Goal: Task Accomplishment & Management: Use online tool/utility

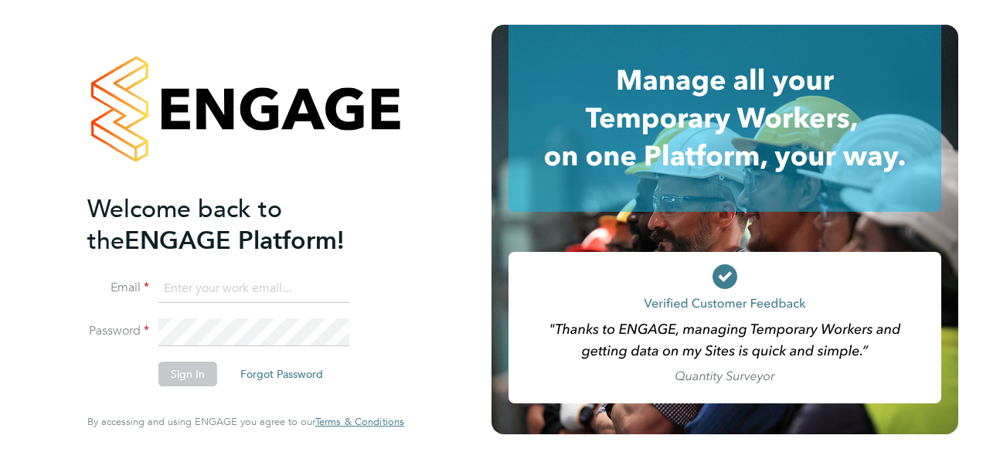
type input "[EMAIL_ADDRESS][DOMAIN_NAME]"
click at [193, 378] on button "Sign In" at bounding box center [187, 374] width 59 height 25
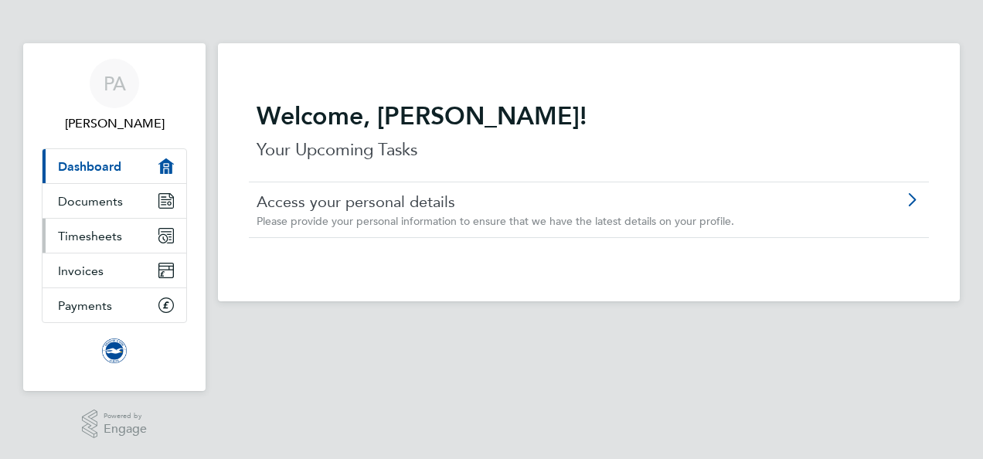
click at [116, 237] on span "Timesheets" at bounding box center [90, 236] width 64 height 15
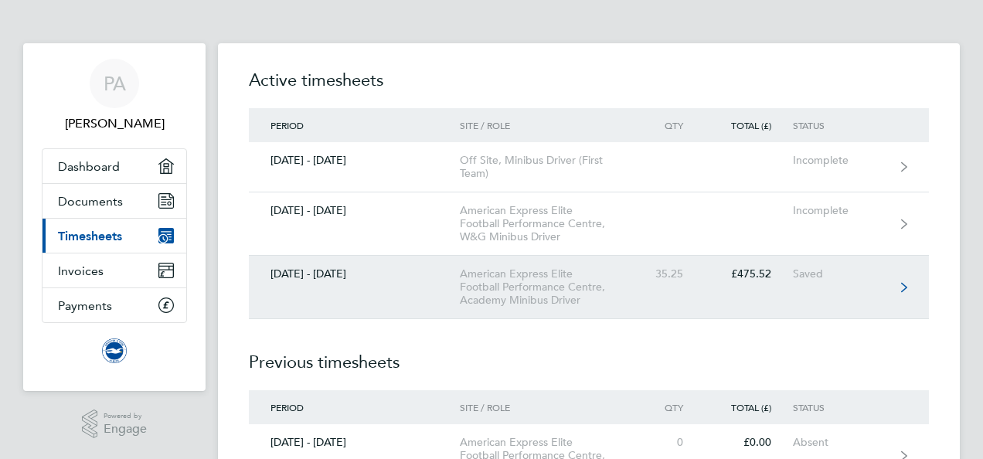
click at [908, 286] on link "[DATE] - [DATE] American Express Elite Football Performance Centre, Academy Min…" at bounding box center [589, 287] width 680 height 63
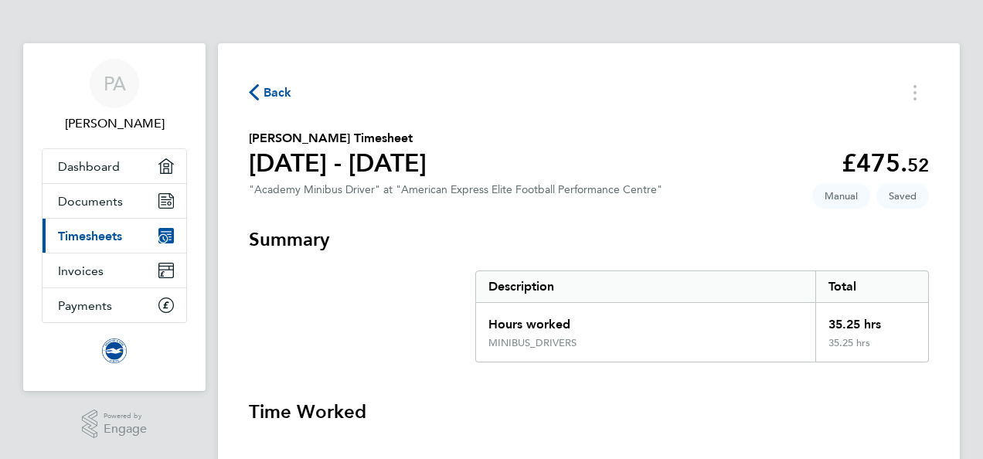
click at [927, 409] on h3 "Time Worked" at bounding box center [589, 412] width 680 height 25
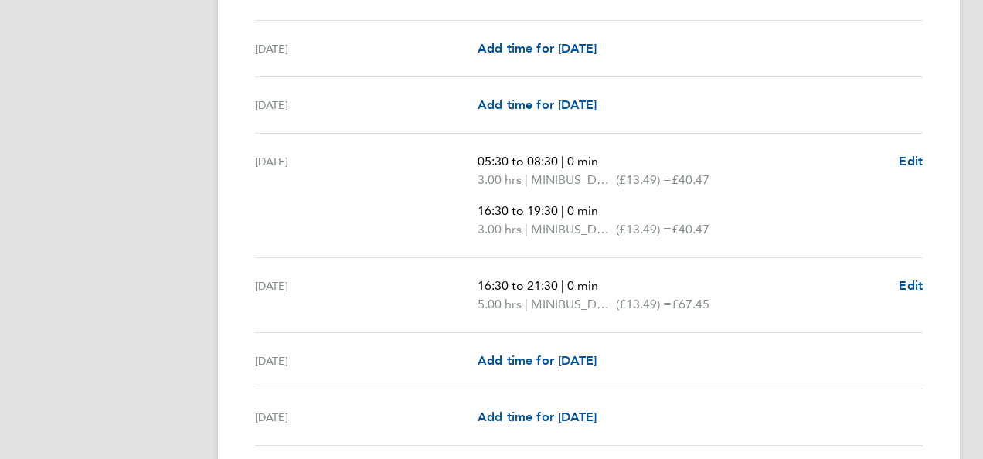
scroll to position [1607, 0]
click at [912, 281] on span "Edit" at bounding box center [911, 284] width 24 height 15
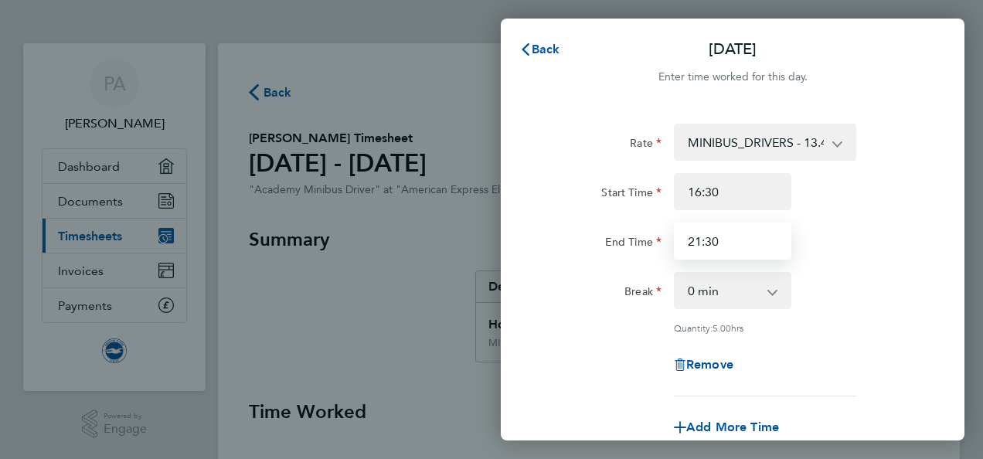
click at [729, 233] on input "21:30" at bounding box center [732, 241] width 117 height 37
type input "20:00"
click at [933, 258] on div "Rate MINIBUS_DRIVERS - 13.49 Start Time 16:30 End Time 20:00 Break 0 min 15 min…" at bounding box center [733, 343] width 464 height 477
drag, startPoint x: 938, startPoint y: 308, endPoint x: 546, endPoint y: 343, distance: 393.4
click at [546, 343] on div "Rate MINIBUS_DRIVERS - 13.49 Start Time 16:30 End Time 20:00 Break 0 min 15 min…" at bounding box center [732, 260] width 377 height 273
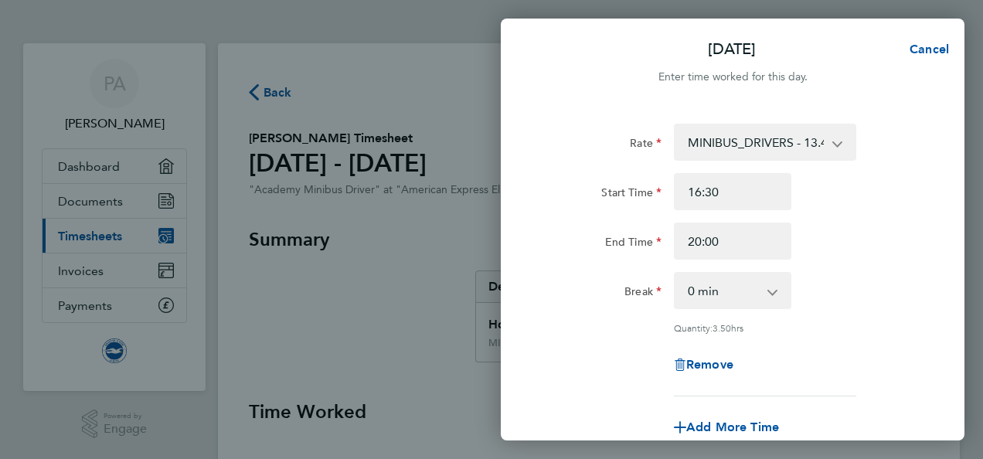
click at [943, 416] on div "Rate MINIBUS_DRIVERS - 13.49 Start Time 16:30 End Time 20:00 Break 0 min 15 min…" at bounding box center [733, 343] width 464 height 477
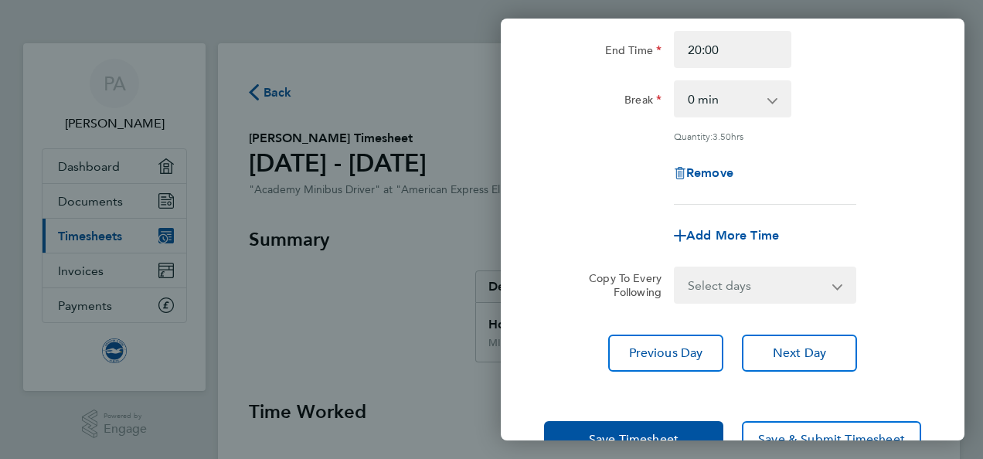
scroll to position [239, 0]
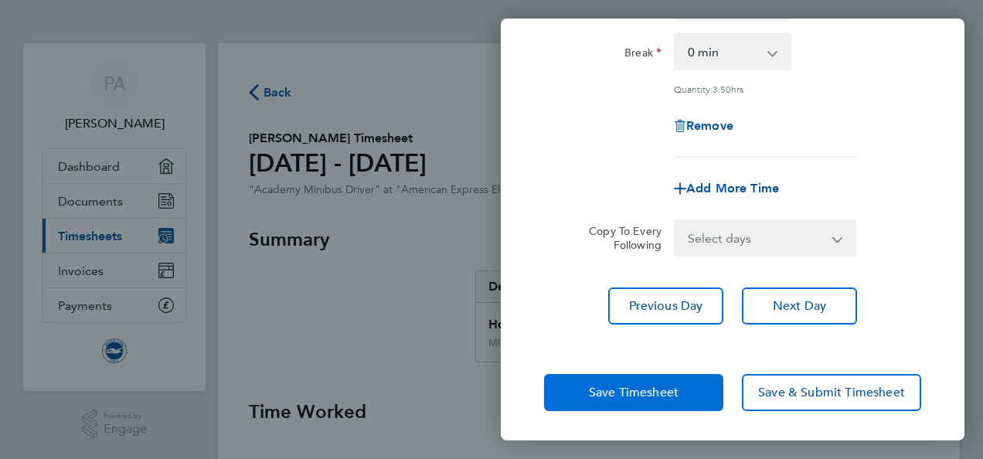
click at [648, 385] on span "Save Timesheet" at bounding box center [634, 392] width 90 height 15
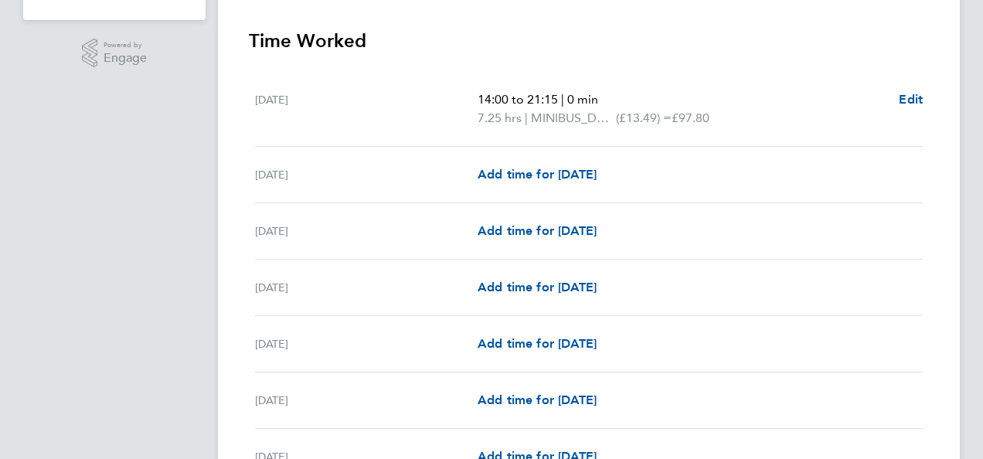
scroll to position [402, 0]
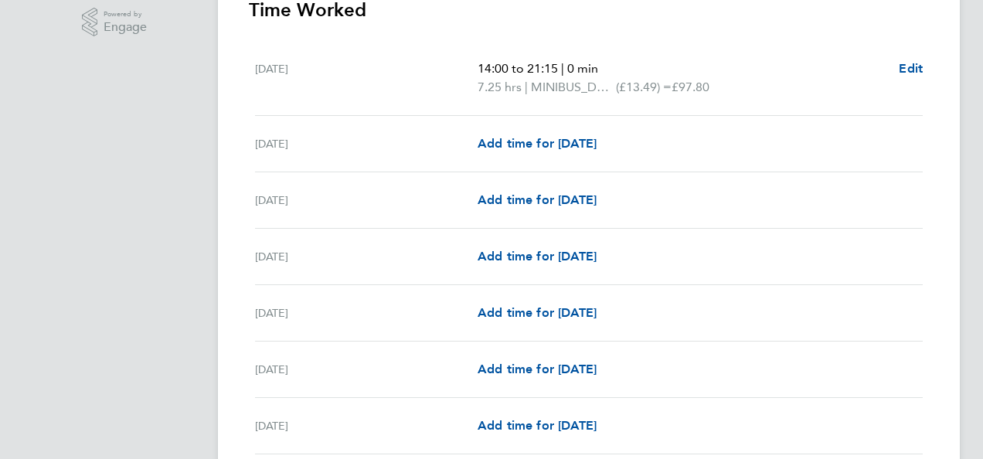
click at [904, 291] on div "[DATE] Add time for [DATE] Add time for [DATE]" at bounding box center [589, 313] width 668 height 56
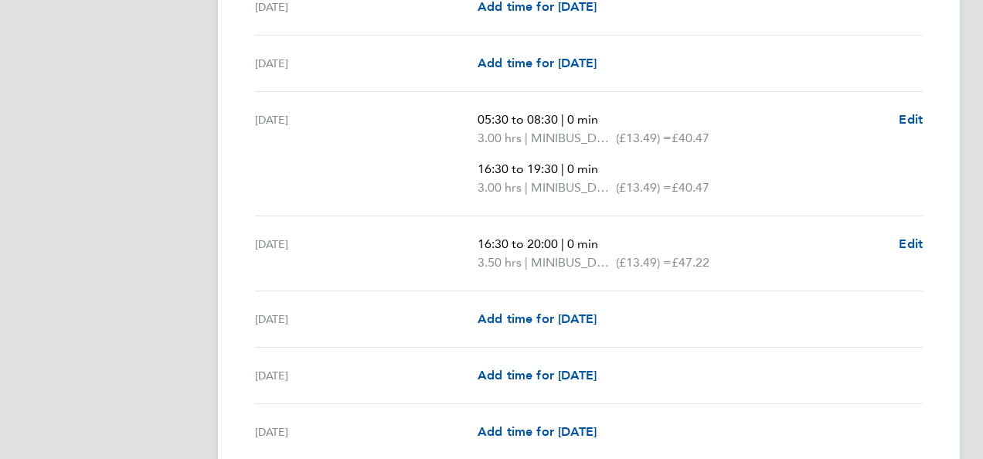
scroll to position [1606, 0]
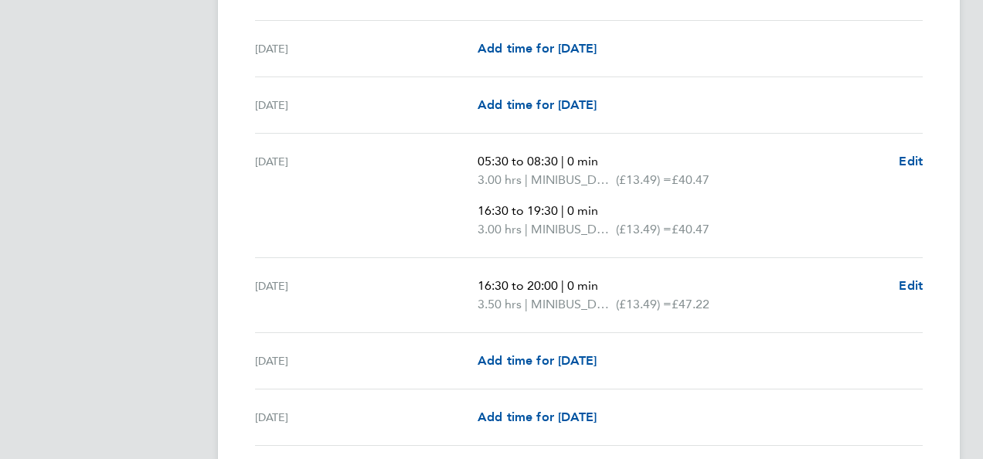
click at [910, 39] on div "Add time for [DATE] Add time for [DATE]" at bounding box center [700, 48] width 445 height 19
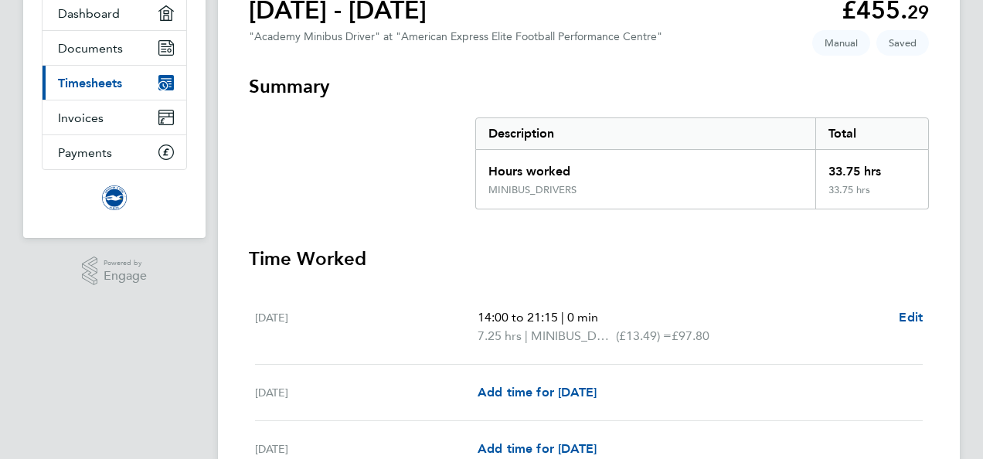
scroll to position [0, 0]
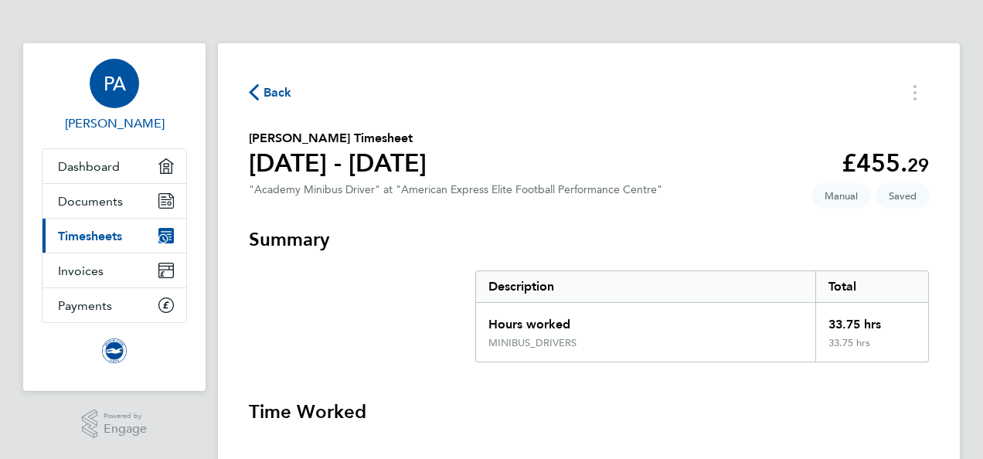
click at [117, 86] on span "PA" at bounding box center [115, 83] width 22 height 20
